Goal: Information Seeking & Learning: Learn about a topic

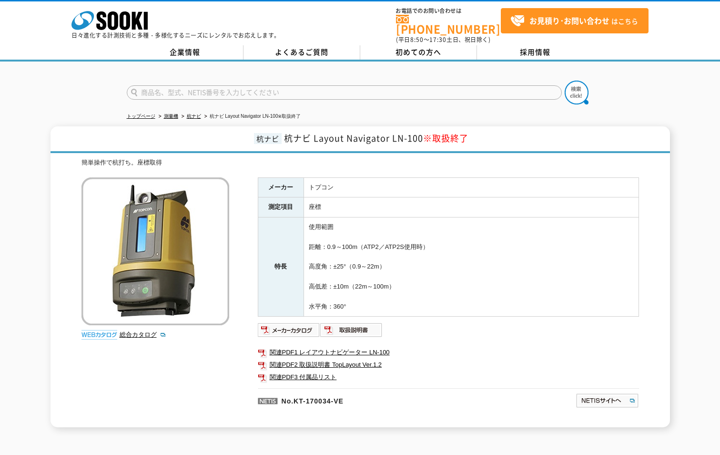
click at [539, 88] on input "text" at bounding box center [344, 92] width 435 height 14
type input "LN　150"
click at [565, 81] on button at bounding box center [577, 93] width 24 height 24
click at [306, 325] on img at bounding box center [289, 329] width 62 height 15
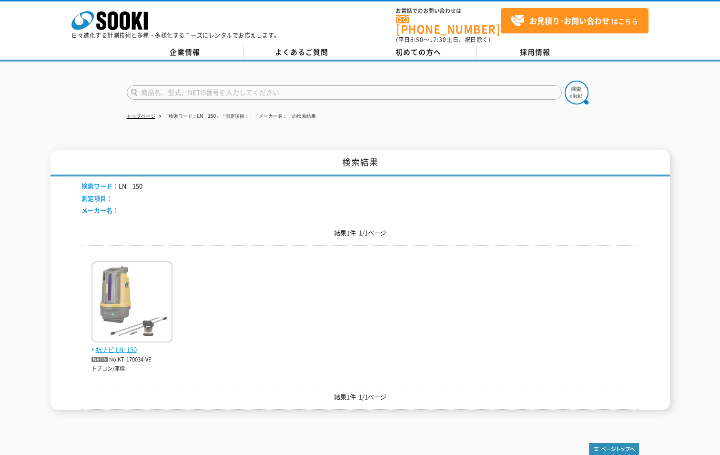
click at [129, 293] on img at bounding box center [132, 302] width 81 height 83
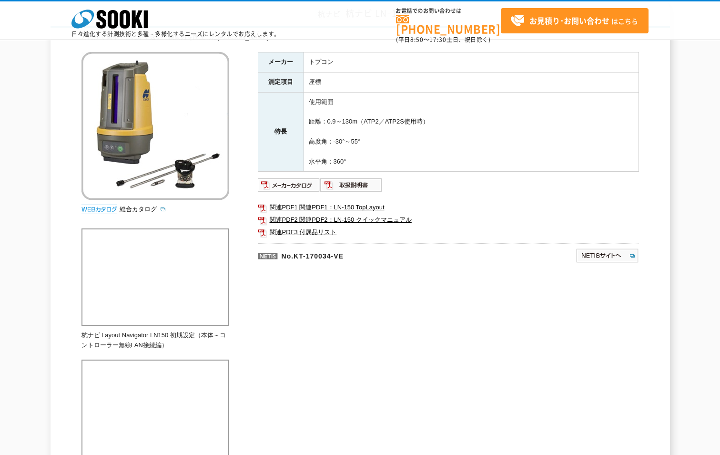
scroll to position [95, 0]
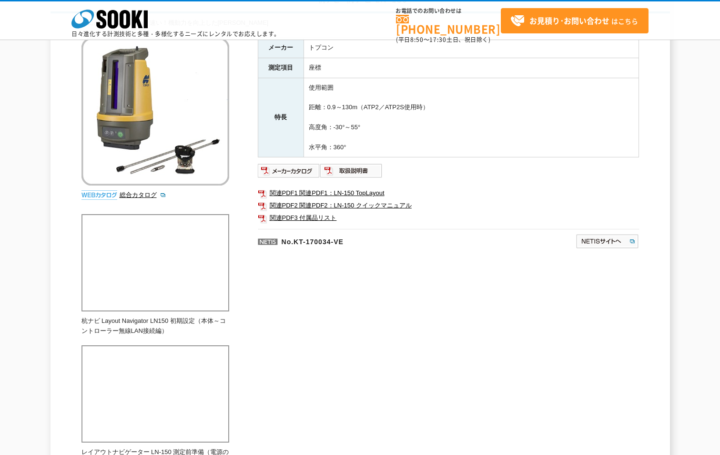
click at [374, 125] on td "使用範囲 距離：0.9～130m（ATP2／ATP2S使用時） 高度角：-30°～55° 水平角：360°" at bounding box center [471, 118] width 335 height 80
drag, startPoint x: 368, startPoint y: 127, endPoint x: 311, endPoint y: 130, distance: 57.3
click at [311, 130] on td "使用範囲 距離：0.9～130m（ATP2／ATP2S使用時） 高度角：-30°～55° 水平角：360°" at bounding box center [471, 118] width 335 height 80
copy td "高度角：-30°～55°"
click at [398, 131] on td "使用範囲 距離：0.9～130m（ATP2／ATP2S使用時） 高度角：-30°～55° 水平角：360°" at bounding box center [471, 118] width 335 height 80
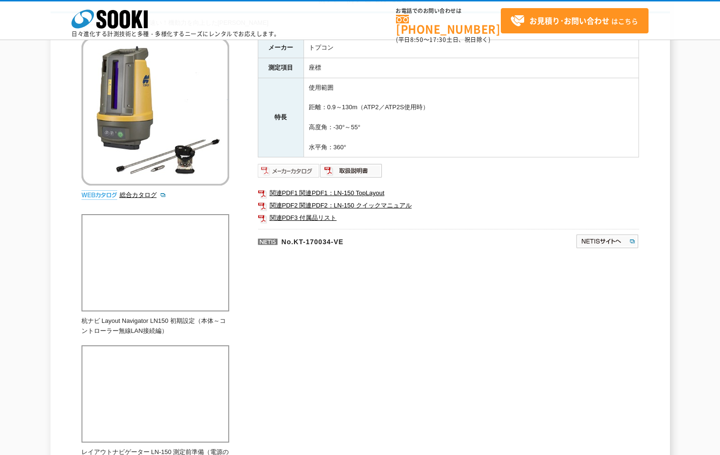
click at [310, 174] on img at bounding box center [289, 170] width 62 height 15
